Goal: Transaction & Acquisition: Purchase product/service

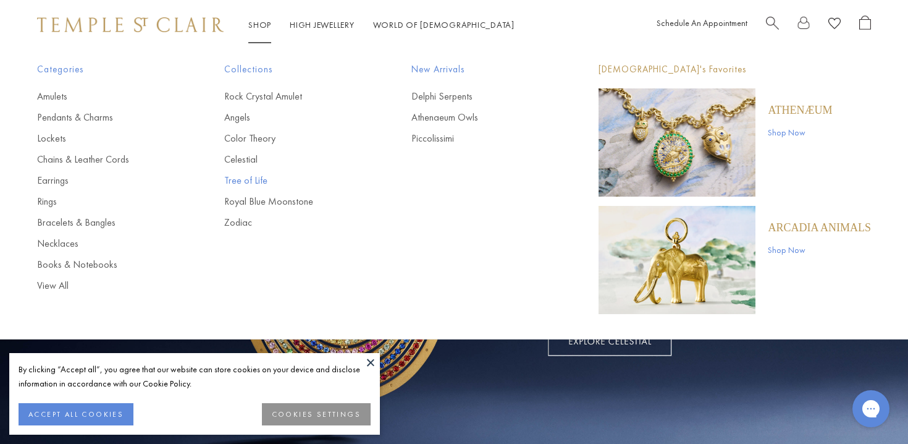
click at [244, 181] on link "Tree of Life" at bounding box center [293, 181] width 138 height 14
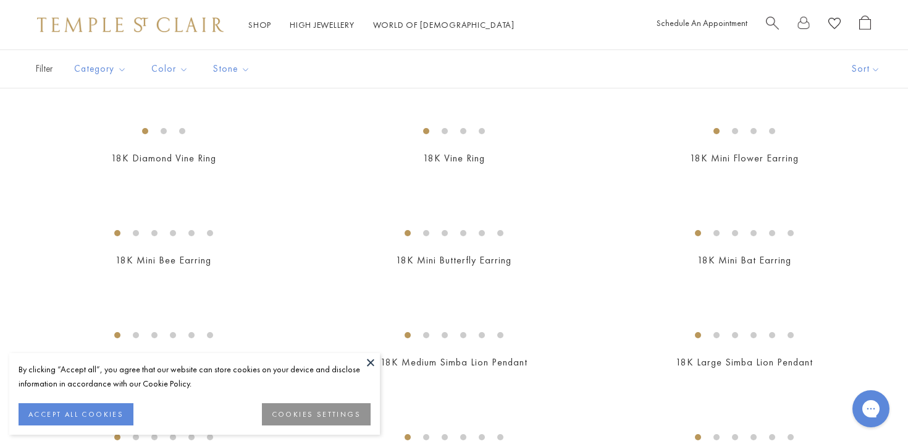
scroll to position [977, 0]
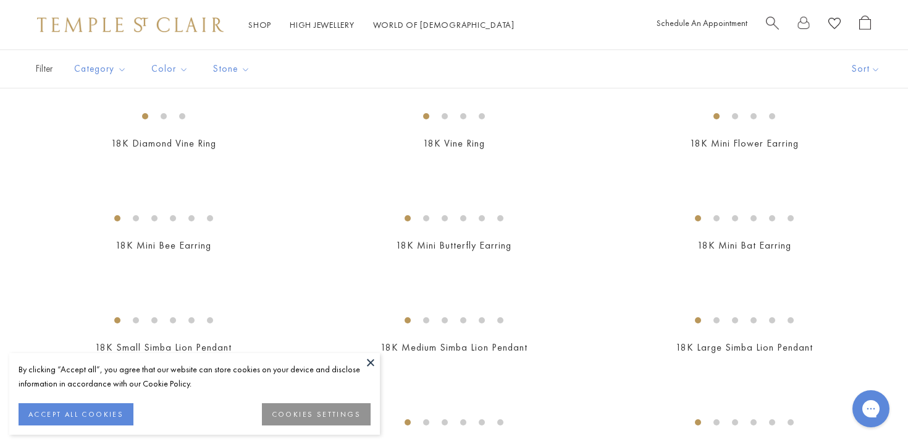
click at [0, 0] on img at bounding box center [0, 0] width 0 height 0
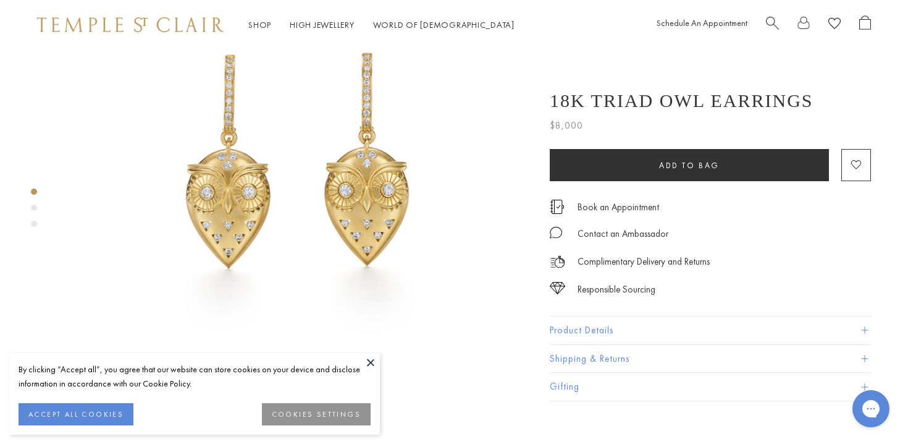
scroll to position [160, 0]
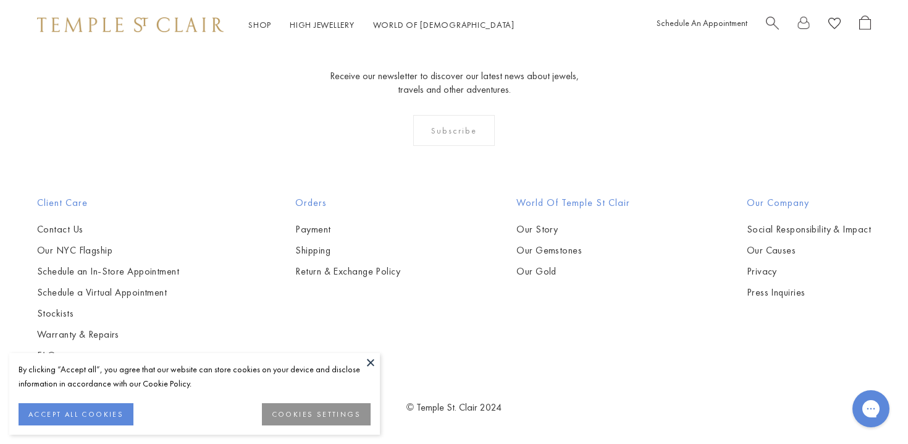
scroll to position [5469, 0]
